Goal: Task Accomplishment & Management: Use online tool/utility

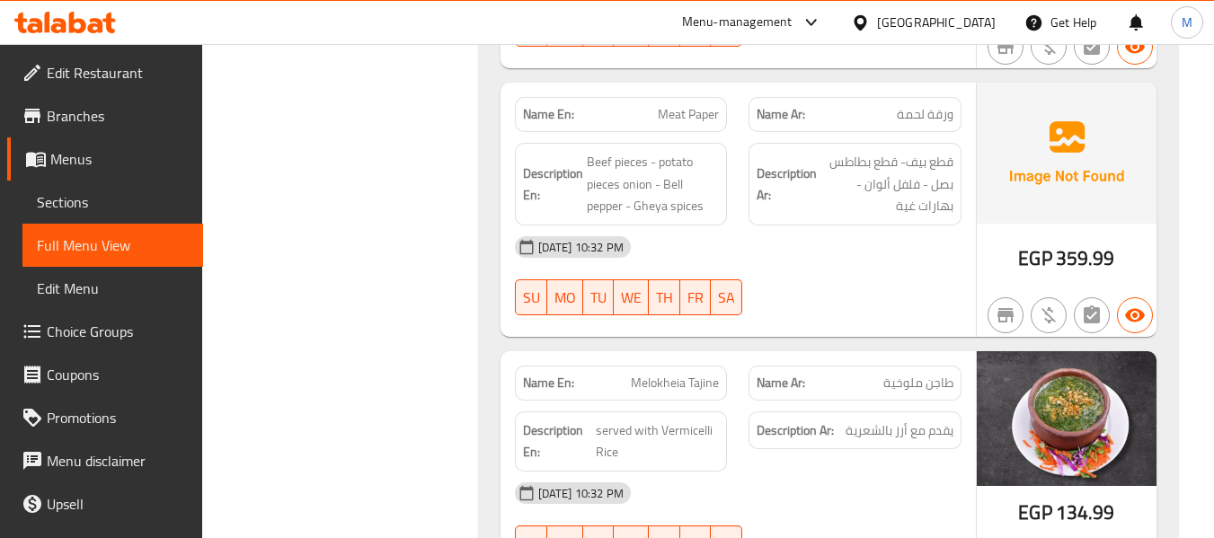
scroll to position [57490, 0]
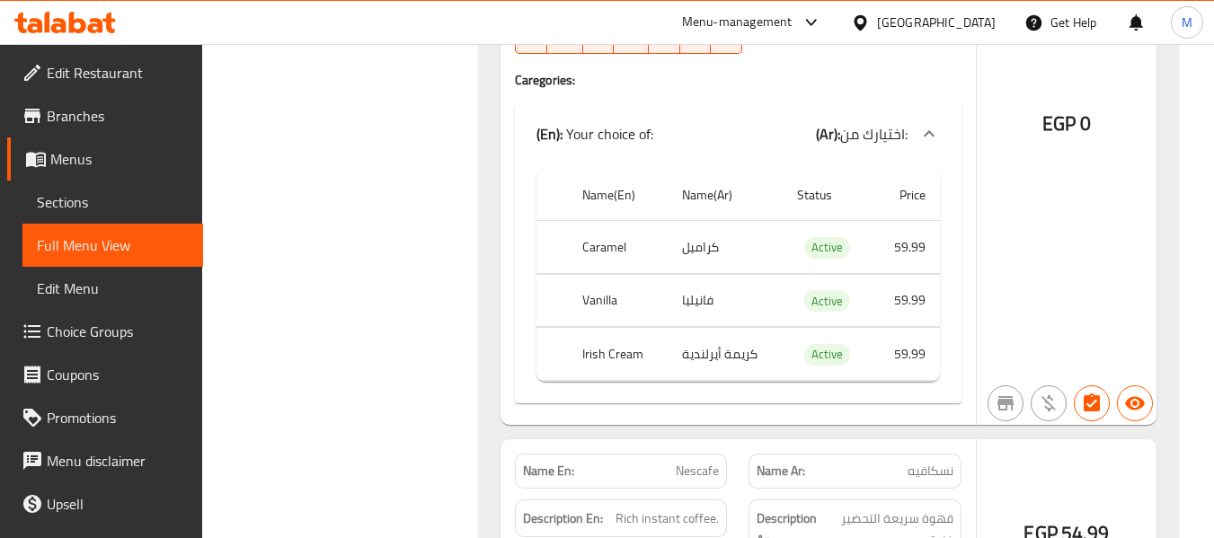
copy span "تركى"
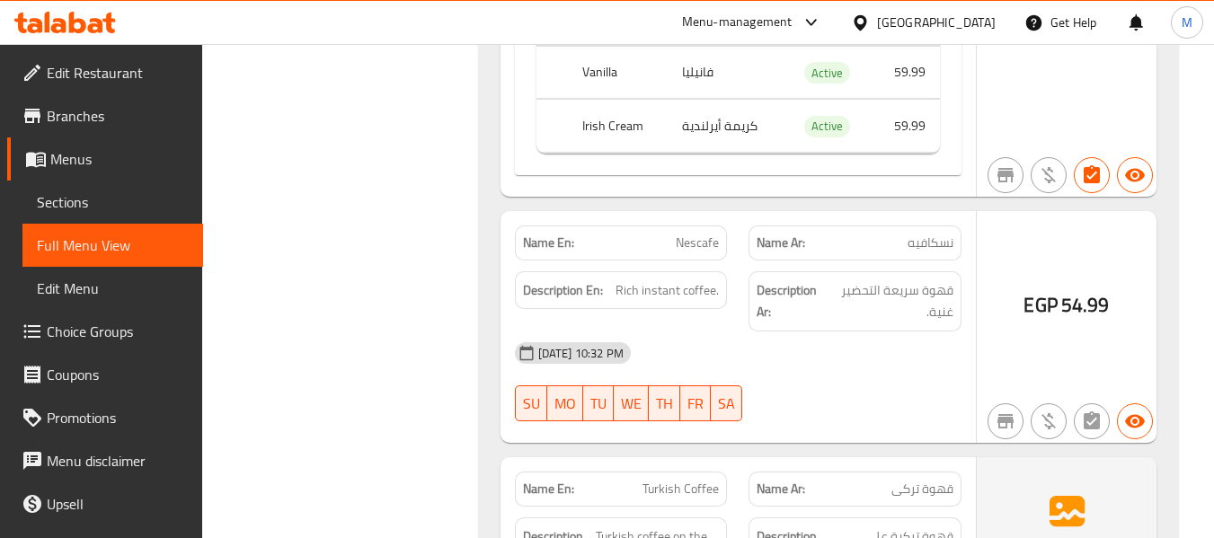
scroll to position [57730, 0]
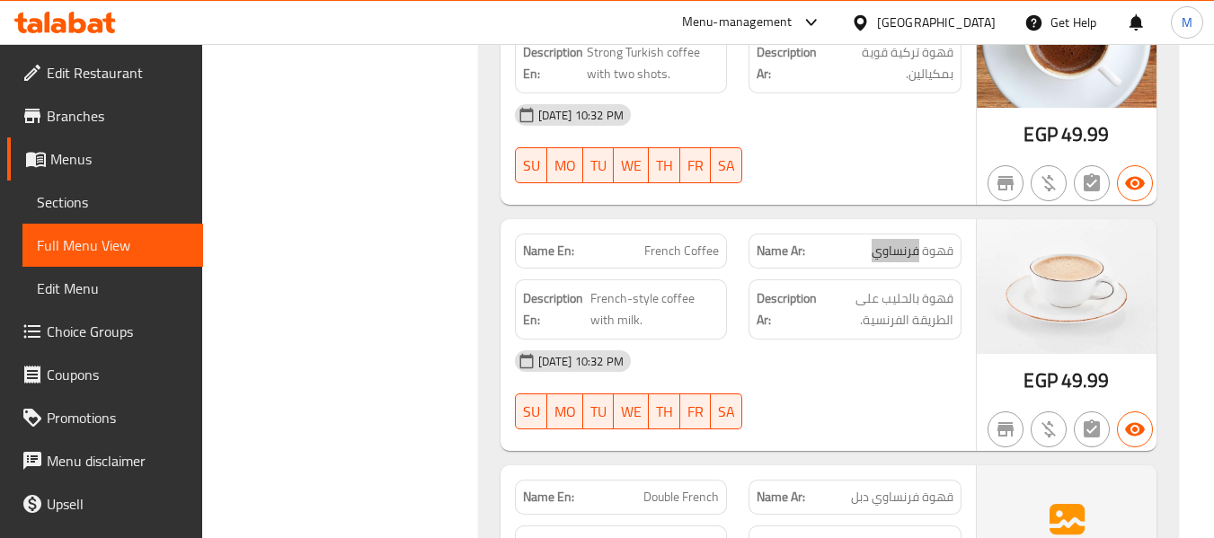
scroll to position [67192, 0]
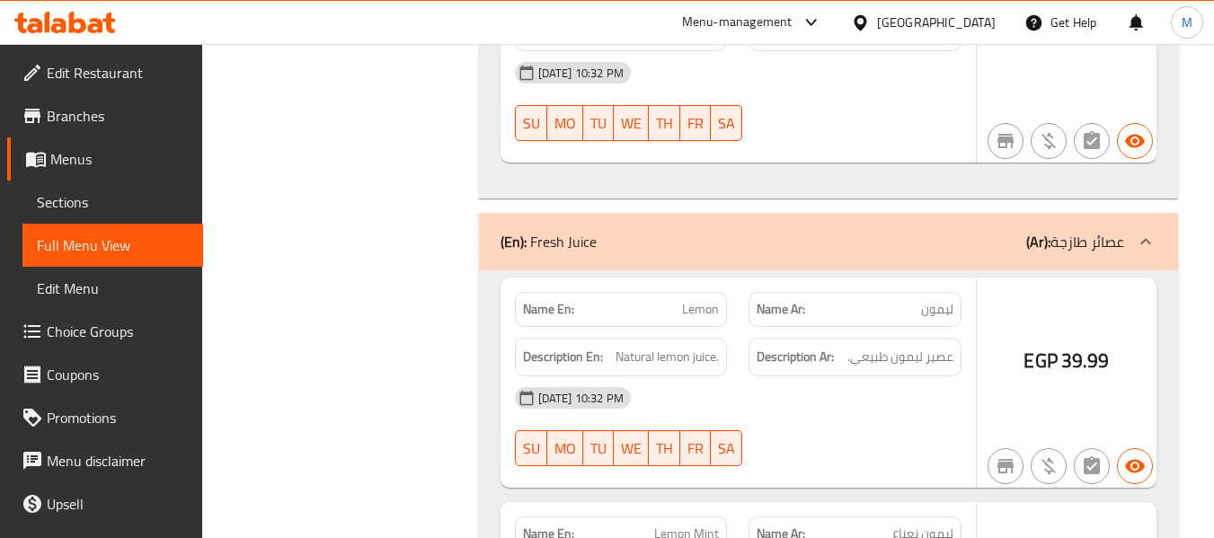
copy span "فراوله"
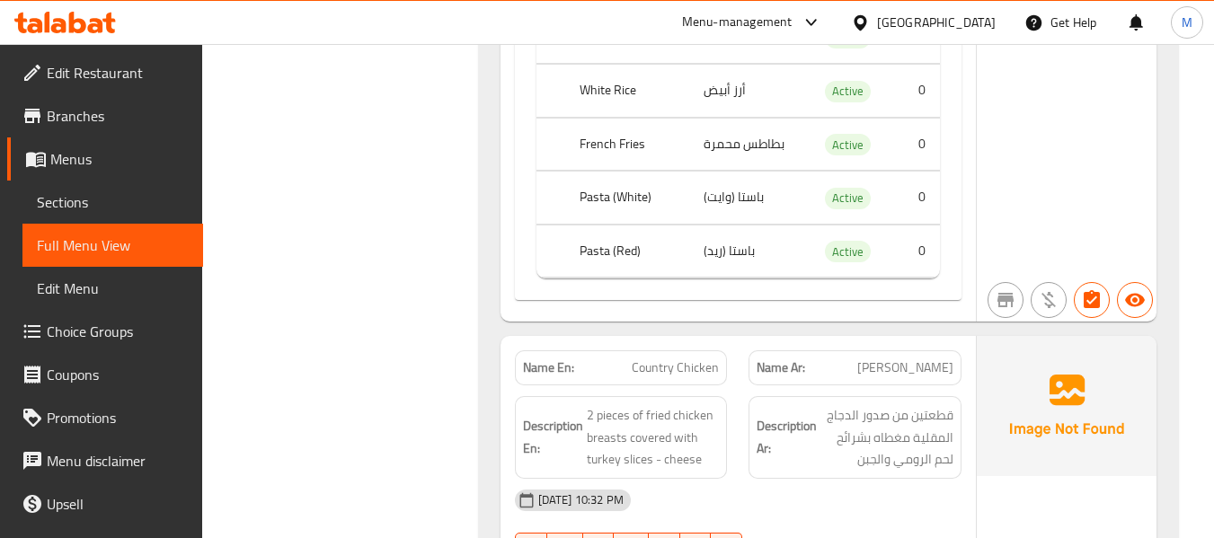
scroll to position [0, 0]
